Goal: Task Accomplishment & Management: Use online tool/utility

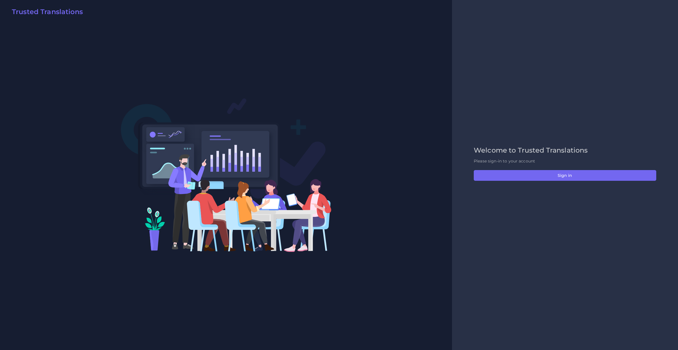
click at [498, 182] on div "Welcome to Trusted Translations Please sign-in to your account Sign in" at bounding box center [565, 176] width 194 height 58
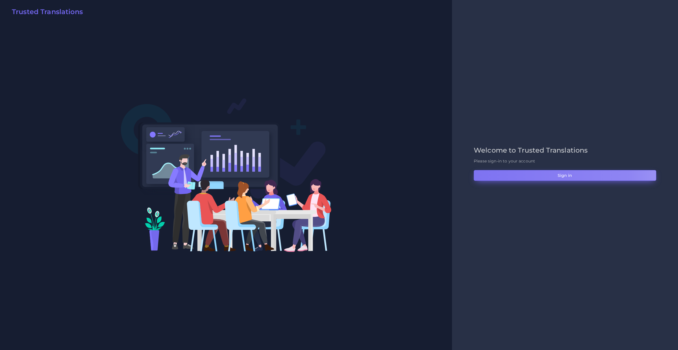
click at [476, 175] on button "Sign in" at bounding box center [565, 175] width 182 height 11
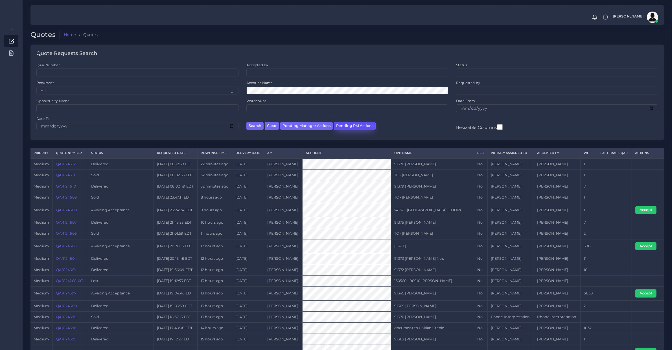
click at [342, 126] on button "Pending PM Actions" at bounding box center [355, 126] width 42 height 8
select select "awaiting_acceptance"
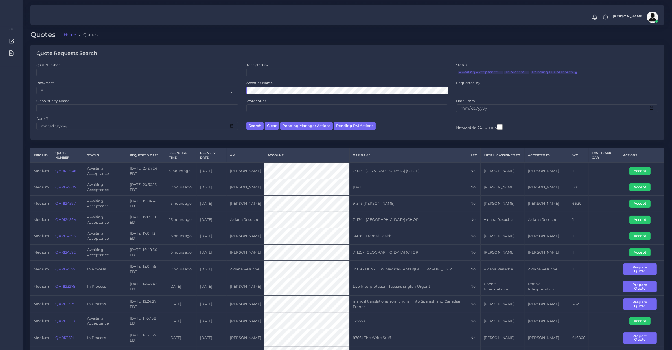
click at [247, 122] on button "Search" at bounding box center [255, 126] width 17 height 8
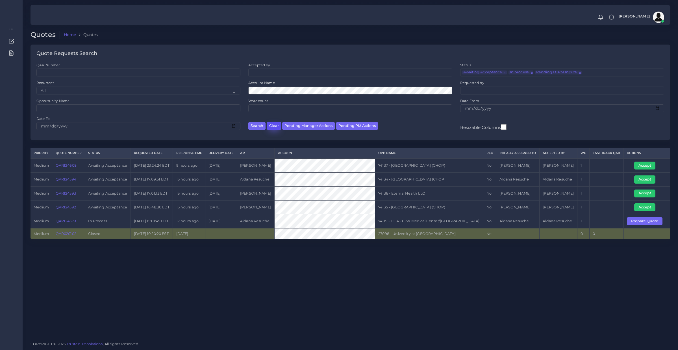
click at [274, 125] on button "Clear" at bounding box center [274, 126] width 14 height 8
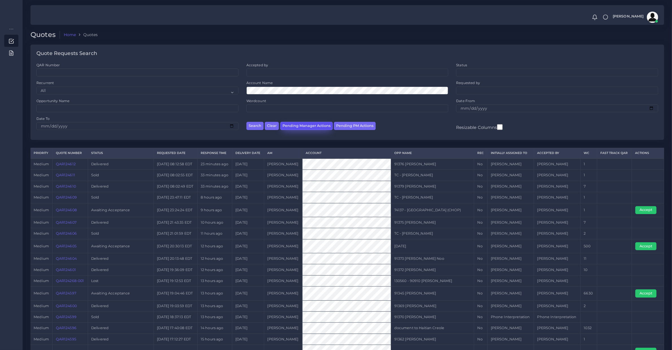
click at [306, 126] on button "Pending Manager Actions" at bounding box center [306, 126] width 53 height 8
select select "awaiting_manager_initial_review"
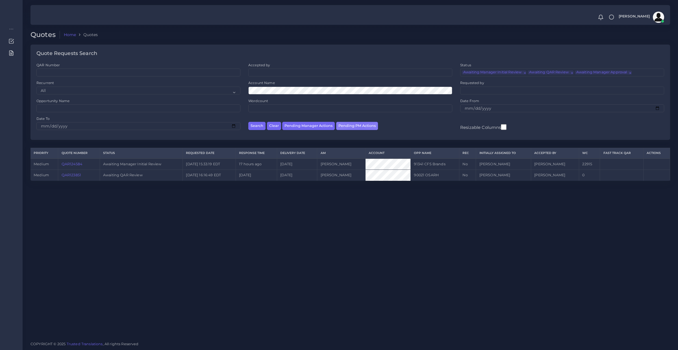
click at [359, 125] on button "Pending PM Actions" at bounding box center [357, 126] width 42 height 8
select select "awaiting_acceptance"
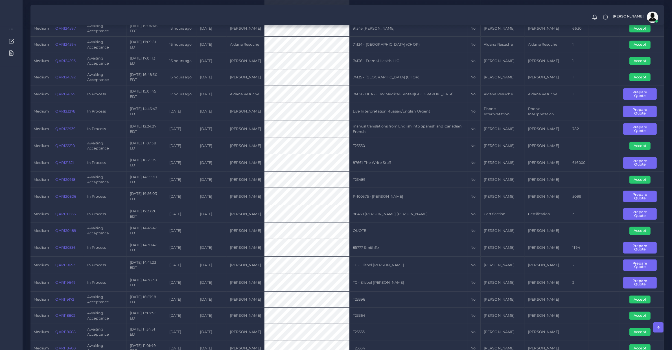
scroll to position [58, 0]
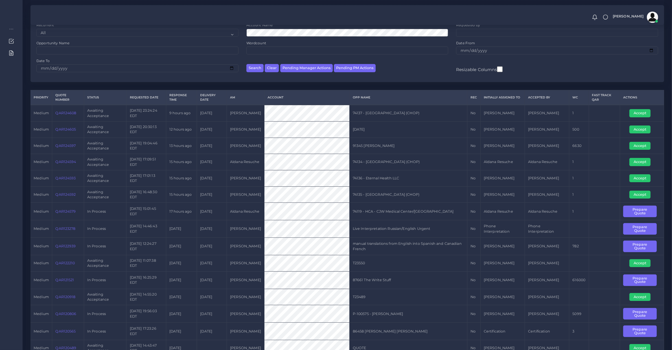
click at [63, 135] on td "QAR124605" at bounding box center [68, 129] width 32 height 16
copy link "QAR124605"
click at [646, 128] on button "Accept" at bounding box center [640, 130] width 21 height 8
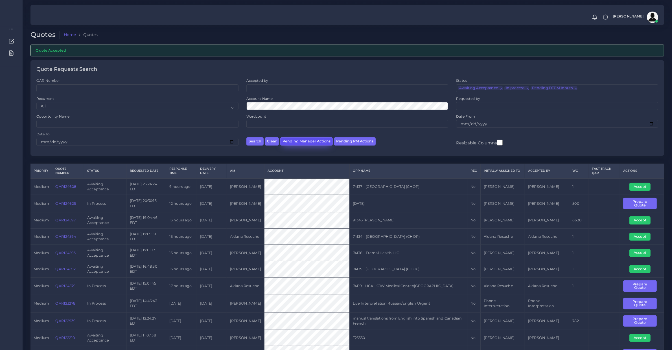
drag, startPoint x: 291, startPoint y: 144, endPoint x: 302, endPoint y: 144, distance: 11.3
click at [291, 144] on button "Pending Manager Actions" at bounding box center [306, 142] width 53 height 8
select select "awaiting_manager_initial_review"
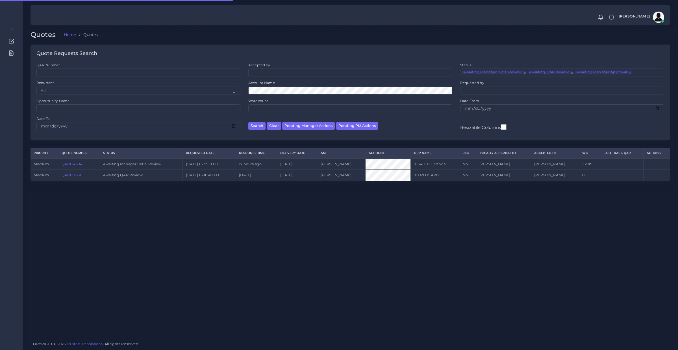
click at [349, 139] on div "QAR Number Accepted by All Donaldo Barahona Ricardo Mejia Status" at bounding box center [349, 102] width 639 height 78
click at [354, 126] on button "Pending PM Actions" at bounding box center [357, 126] width 42 height 8
select select "awaiting_acceptance"
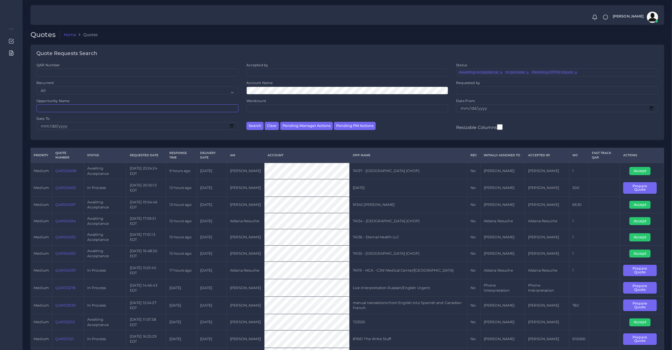
drag, startPoint x: 177, startPoint y: 110, endPoint x: 176, endPoint y: 106, distance: 3.4
click at [177, 110] on input "Opportunity Name" at bounding box center [137, 108] width 202 height 8
type input "73663"
click at [247, 122] on button "Search" at bounding box center [255, 126] width 17 height 8
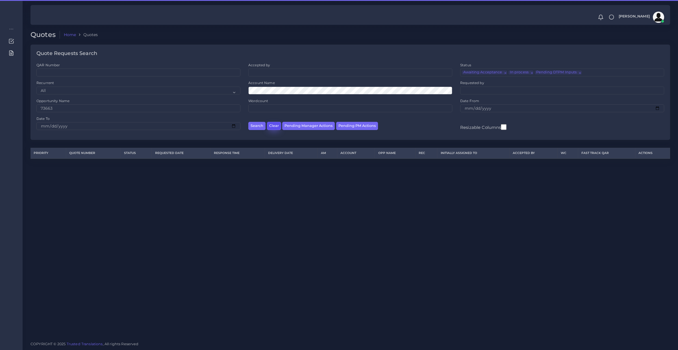
click at [276, 126] on button "Clear" at bounding box center [274, 126] width 14 height 8
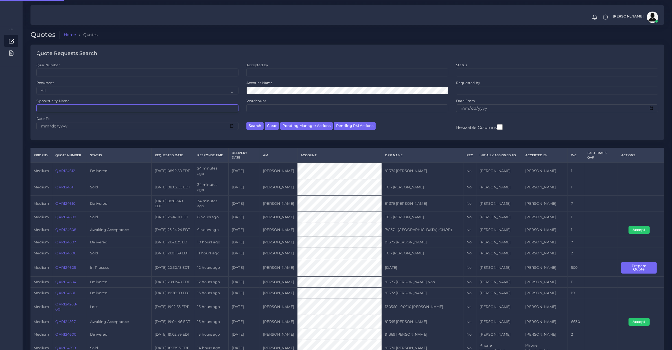
click at [56, 106] on input "Opportunity Name" at bounding box center [137, 108] width 202 height 8
type input "73663"
click at [247, 122] on button "Search" at bounding box center [255, 126] width 17 height 8
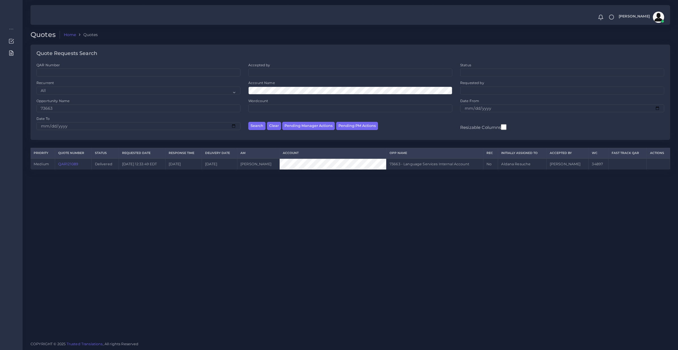
click at [68, 169] on td "QAR121089" at bounding box center [73, 164] width 37 height 11
drag, startPoint x: 68, startPoint y: 169, endPoint x: 11, endPoint y: 171, distance: 57.6
click at [68, 169] on td "QAR121089" at bounding box center [73, 164] width 37 height 11
copy link "QAR121089"
click at [406, 165] on td "73663 - Language Services Internal Account" at bounding box center [434, 164] width 97 height 11
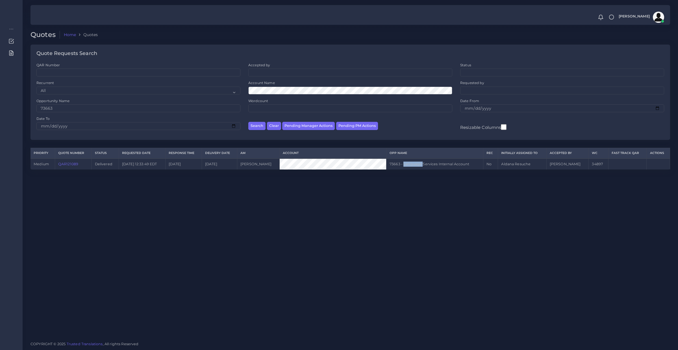
click at [406, 165] on td "73663 - Language Services Internal Account" at bounding box center [434, 164] width 97 height 11
copy tr "73663 - Language Services Internal Account"
click at [348, 128] on button "Pending PM Actions" at bounding box center [357, 126] width 42 height 8
select select "awaiting_acceptance"
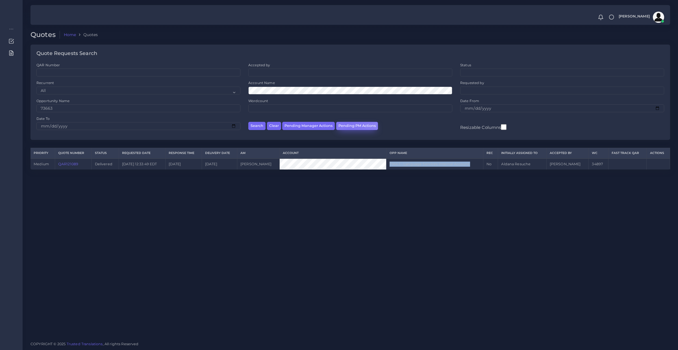
scroll to position [8, 0]
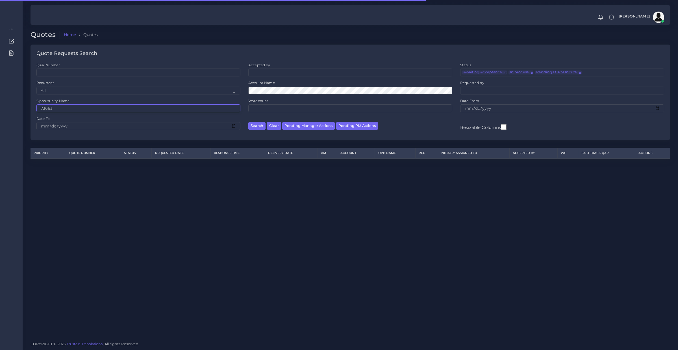
click at [74, 112] on input "73663" at bounding box center [138, 108] width 204 height 8
click at [248, 122] on button "Search" at bounding box center [256, 126] width 17 height 8
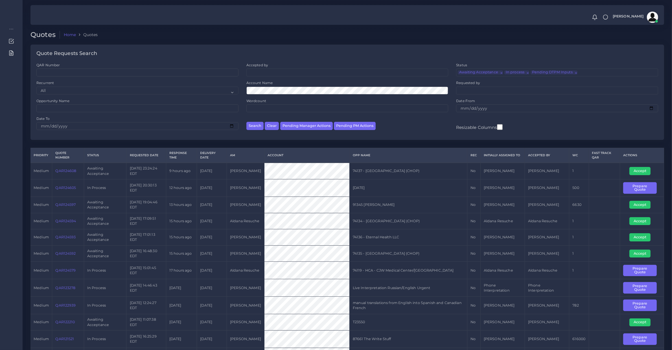
click at [70, 188] on link "QAR124605" at bounding box center [65, 188] width 21 height 4
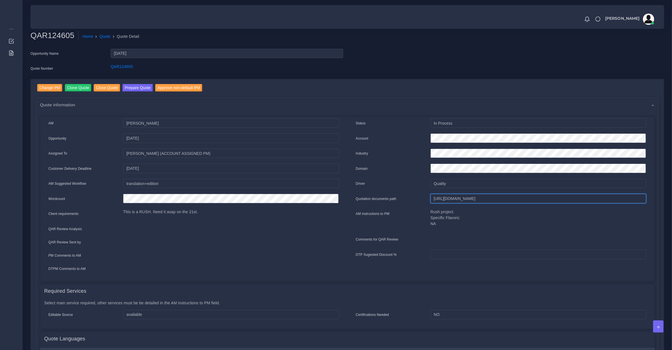
click at [447, 199] on input "[URL][DOMAIN_NAME]" at bounding box center [539, 199] width 216 height 10
click at [123, 85] on button "Prepare Quote" at bounding box center [138, 88] width 30 height 8
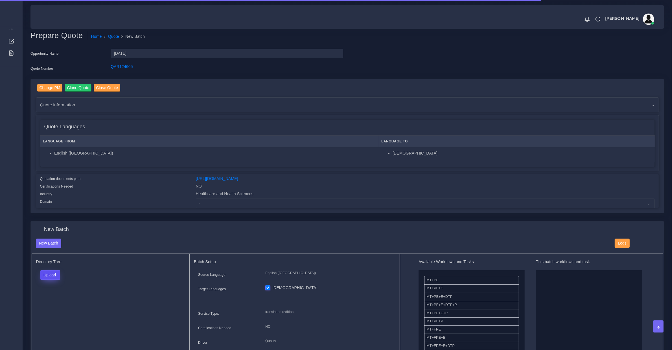
click at [48, 271] on button "Upload" at bounding box center [50, 276] width 20 height 10
click at [54, 294] on label "Files" at bounding box center [60, 296] width 39 height 7
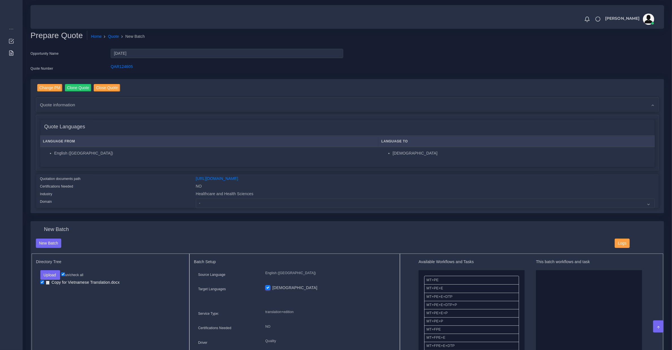
scroll to position [117, 0]
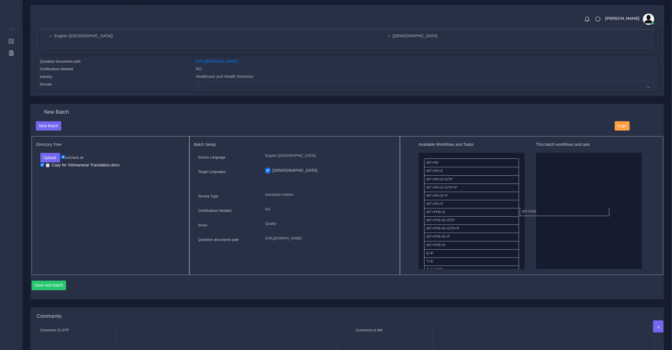
drag, startPoint x: 490, startPoint y: 209, endPoint x: 559, endPoint y: 204, distance: 69.4
click at [54, 283] on button "Save new batch" at bounding box center [49, 286] width 35 height 10
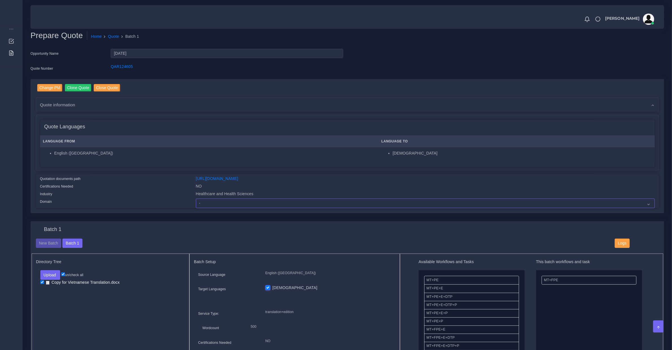
click at [217, 201] on select "- Advertising and Media Agriculture, Forestry and Fishing Architecture, Buildin…" at bounding box center [425, 204] width 459 height 10
select select "Healthcare and Health Sciences"
click at [196, 199] on select "- Advertising and Media Agriculture, Forestry and Fishing Architecture, Buildin…" at bounding box center [425, 204] width 459 height 10
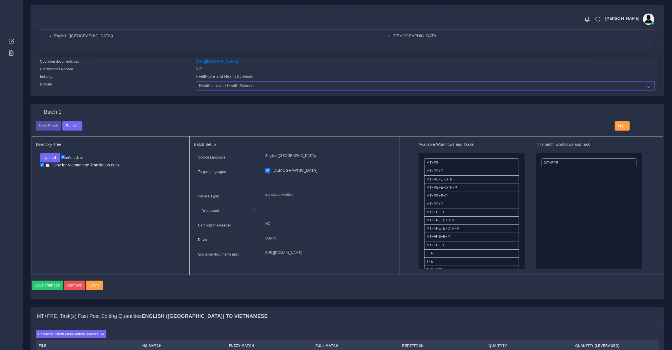
scroll to position [235, 0]
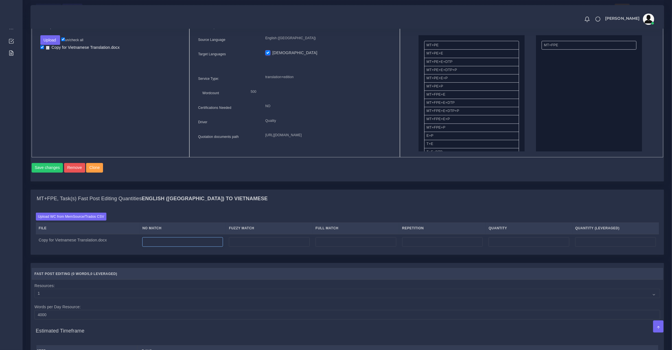
click at [154, 247] on input "number" at bounding box center [182, 242] width 81 height 10
drag, startPoint x: 155, startPoint y: 248, endPoint x: 132, endPoint y: 251, distance: 23.3
click at [132, 250] on tr "Copy for Vietnamese Translation.docx 0" at bounding box center [347, 242] width 623 height 16
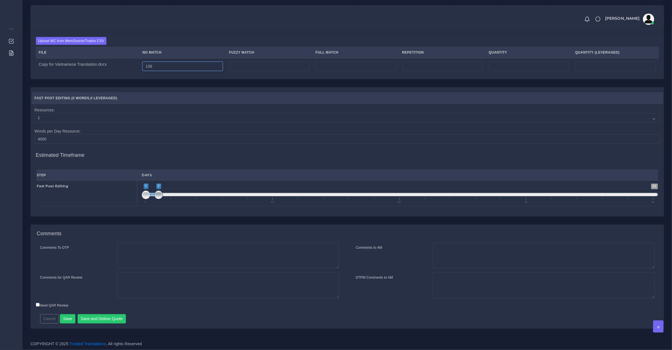
type input "136"
type input "1;1"
drag, startPoint x: 158, startPoint y: 194, endPoint x: 87, endPoint y: 247, distance: 89.3
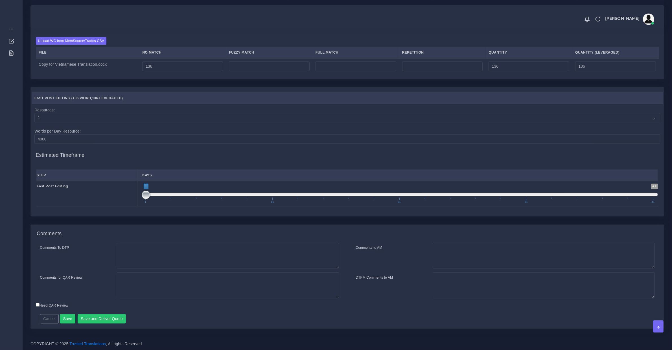
click at [98, 222] on div "Resources Fast Post Editing ( 136 Word , 136 Leveraged ) Resources: 1 2 3 4 5 6…" at bounding box center [347, 156] width 642 height 138
click at [101, 319] on button "Save and Deliver Quote" at bounding box center [102, 320] width 49 height 10
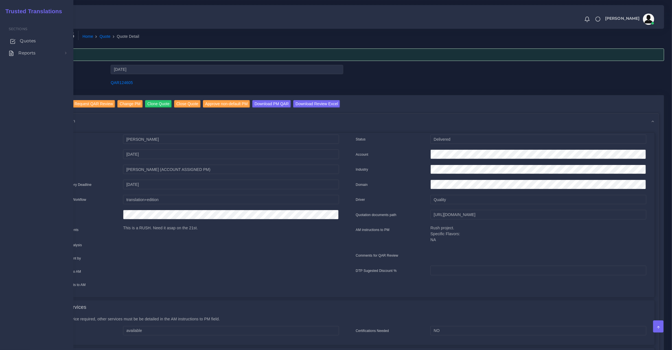
click at [20, 41] on span "Quotes" at bounding box center [28, 41] width 16 height 6
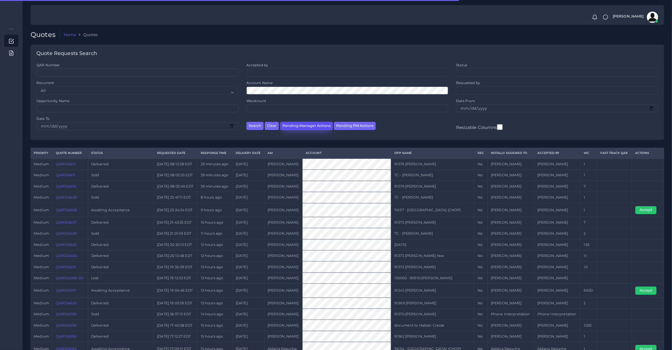
click at [309, 128] on button "Pending Manager Actions" at bounding box center [306, 126] width 53 height 8
select select "awaiting_manager_initial_review"
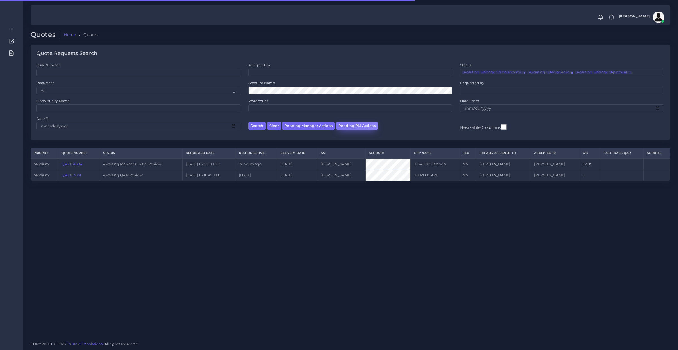
click at [342, 124] on button "Pending PM Actions" at bounding box center [357, 126] width 42 height 8
select select "awaiting_acceptance"
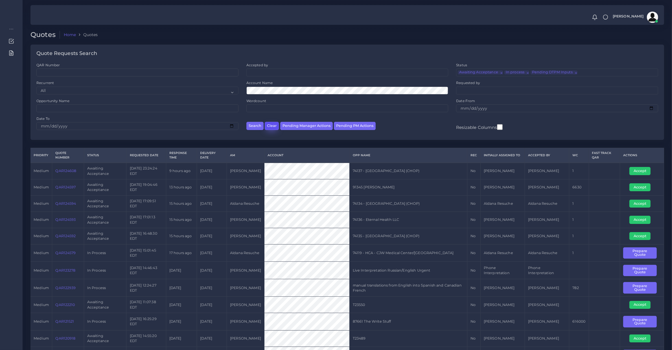
click at [272, 128] on button "Clear" at bounding box center [272, 126] width 14 height 8
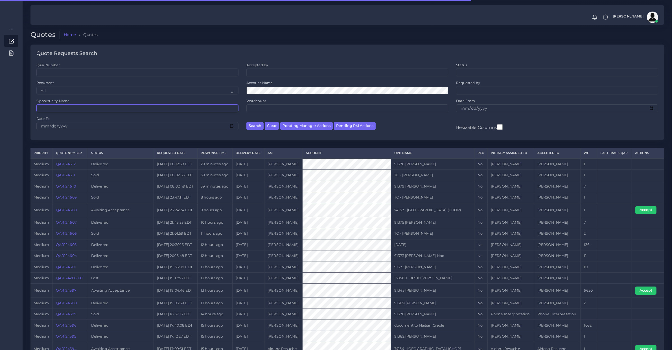
click at [62, 107] on input "Opportunity Name" at bounding box center [137, 108] width 202 height 8
type input "73663"
click at [247, 122] on button "Search" at bounding box center [255, 126] width 17 height 8
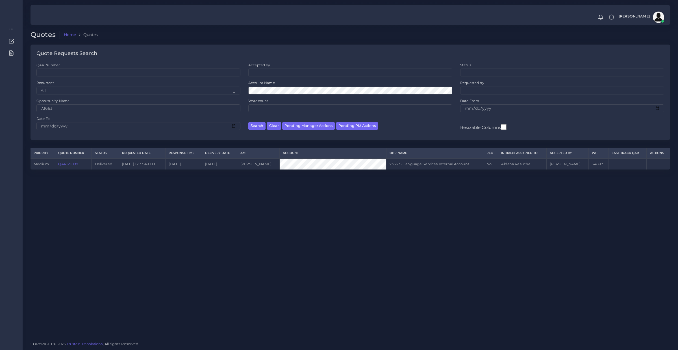
click at [74, 168] on td "QAR121089" at bounding box center [73, 164] width 37 height 11
copy link "QAR121089"
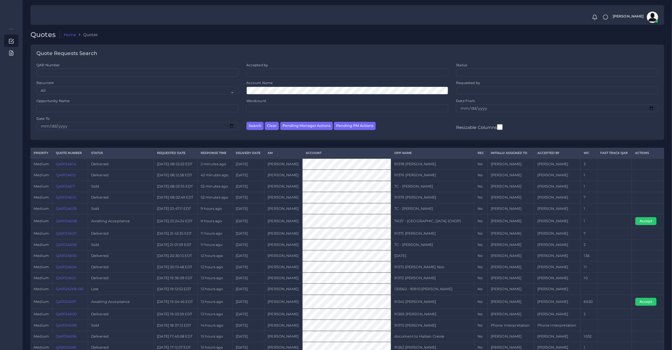
scroll to position [59, 0]
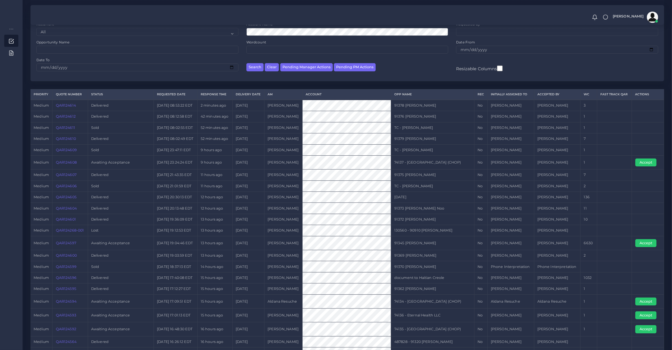
click at [62, 199] on link "QAR124605" at bounding box center [66, 197] width 21 height 4
